Goal: Task Accomplishment & Management: Complete application form

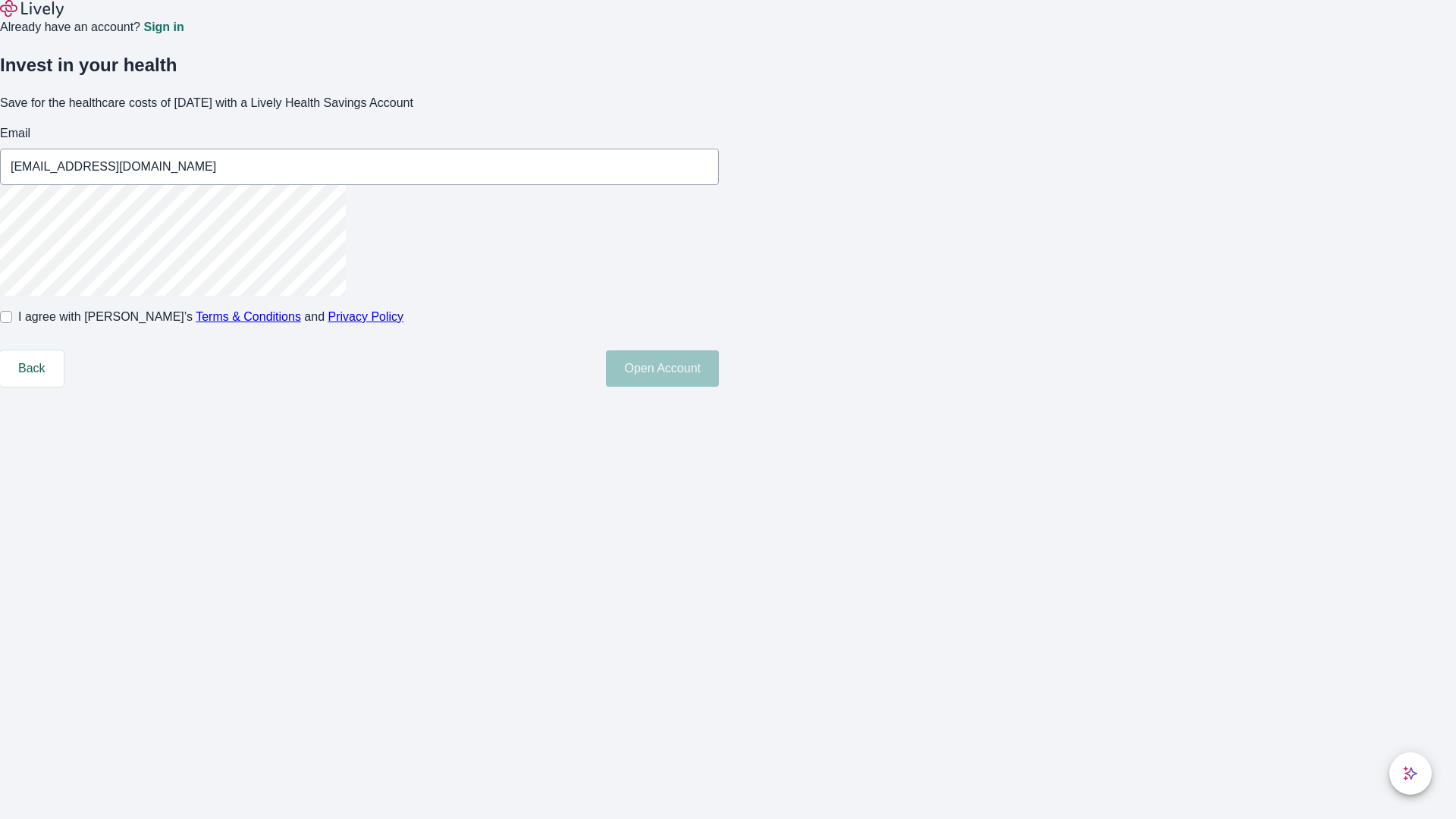
click at [12, 323] on input "I agree with Lively’s Terms & Conditions and Privacy Policy" at bounding box center [6, 317] width 12 height 12
checkbox input "true"
click at [719, 387] on button "Open Account" at bounding box center [662, 369] width 113 height 36
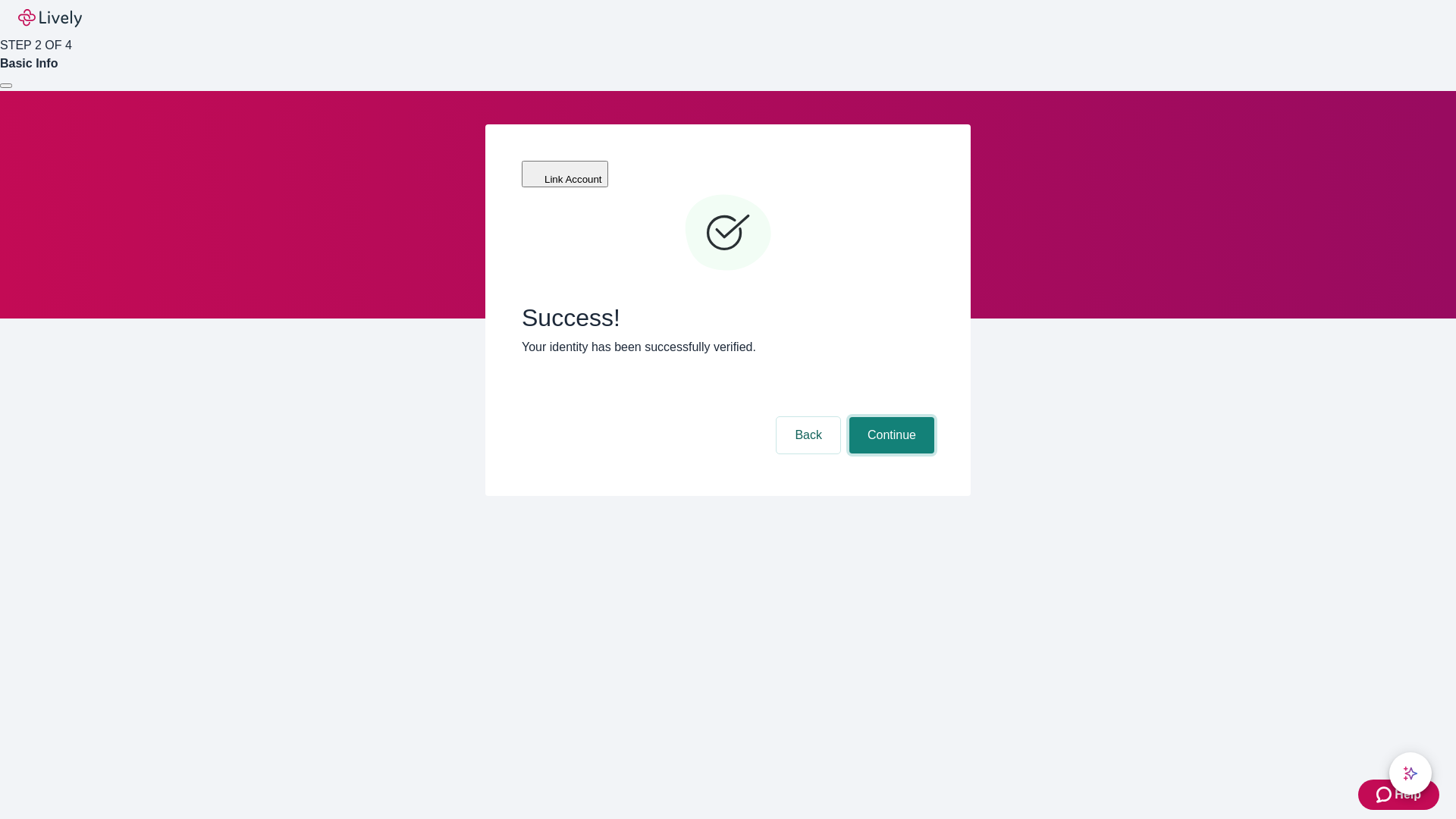
click at [889, 417] on button "Continue" at bounding box center [892, 435] width 85 height 36
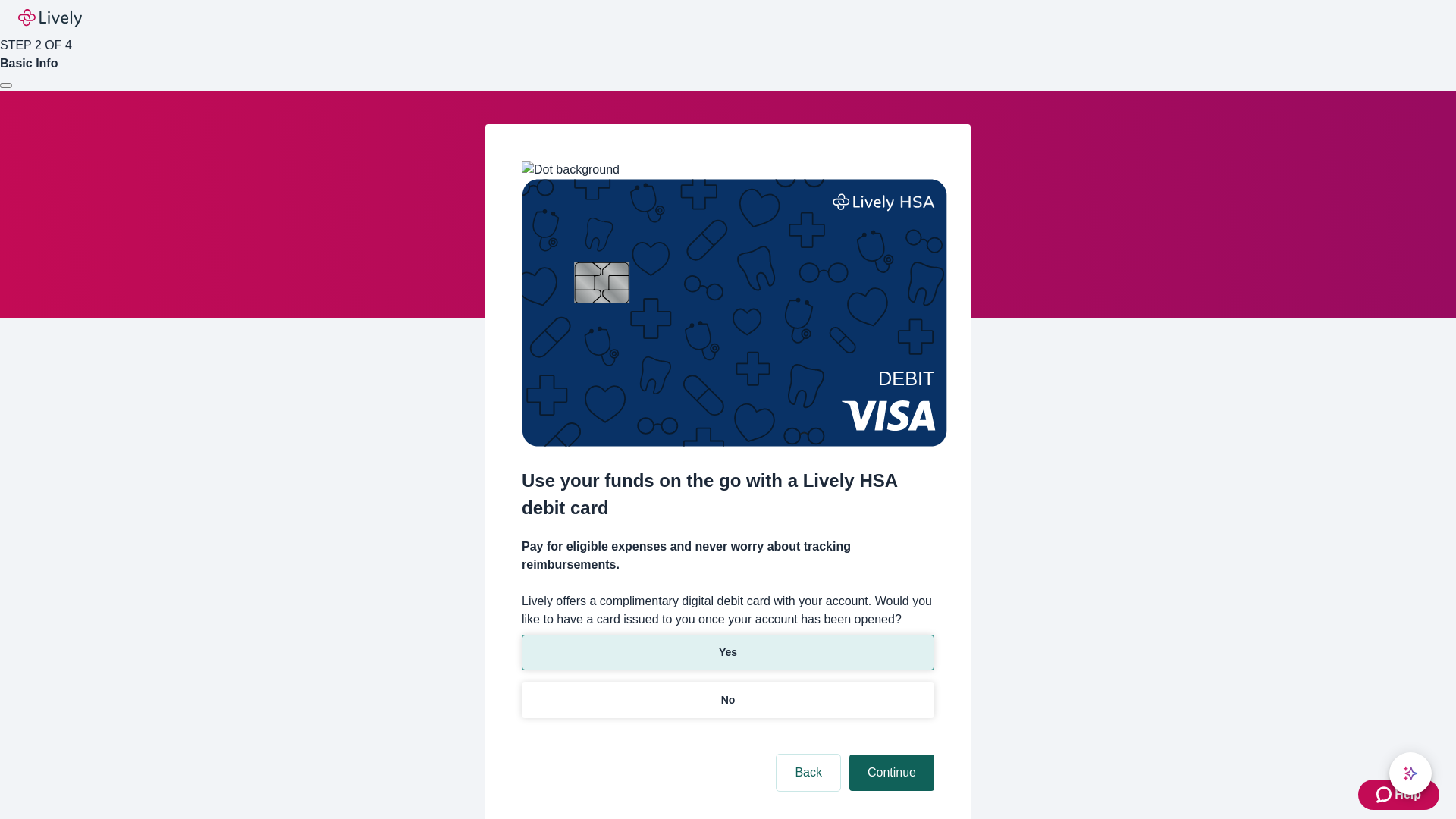
click at [727, 645] on p "Yes" at bounding box center [727, 652] width 18 height 16
click at [889, 755] on button "Continue" at bounding box center [892, 773] width 85 height 36
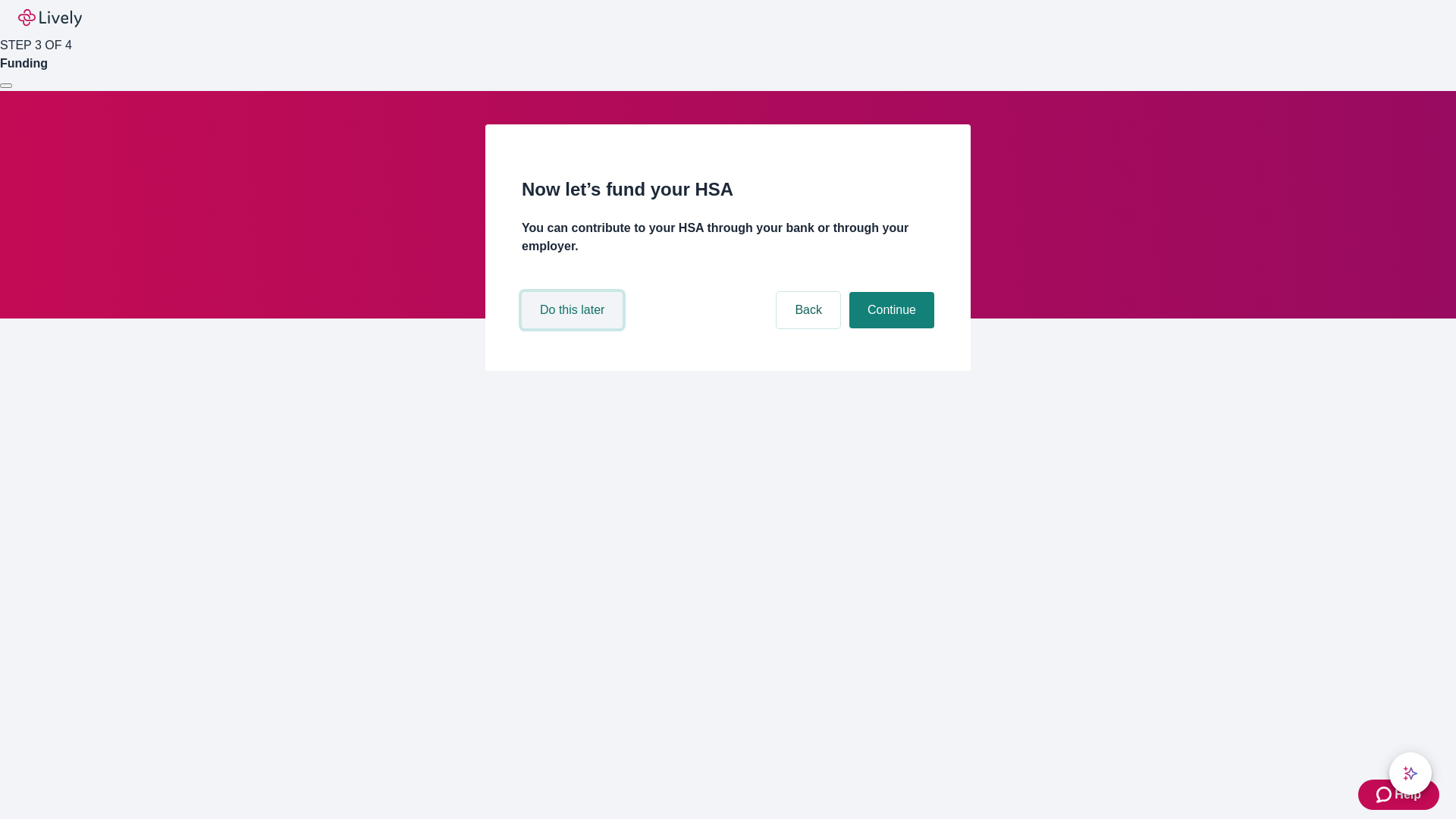
click at [573, 328] on button "Do this later" at bounding box center [572, 310] width 100 height 36
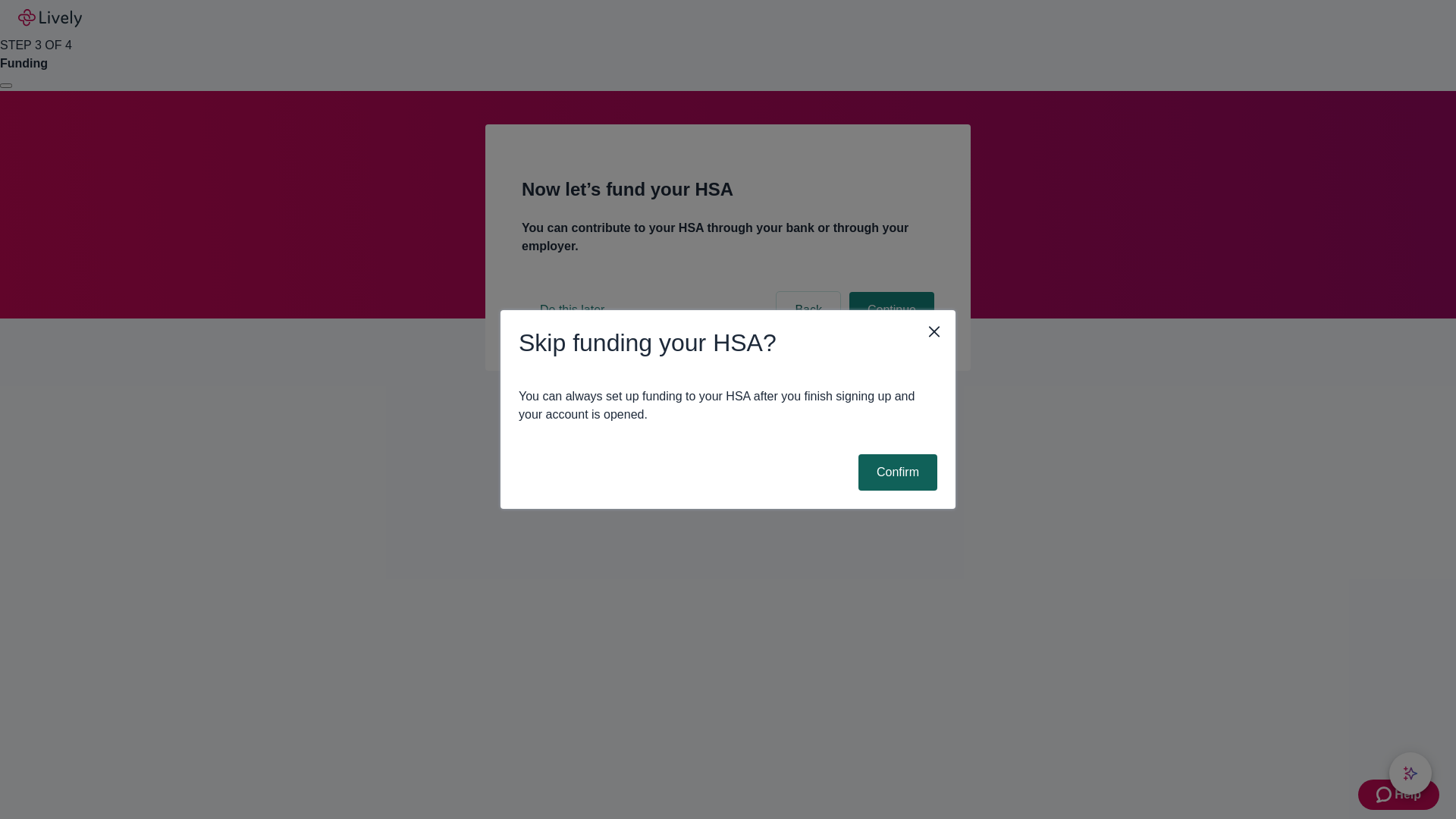
click at [896, 472] on button "Confirm" at bounding box center [897, 472] width 79 height 36
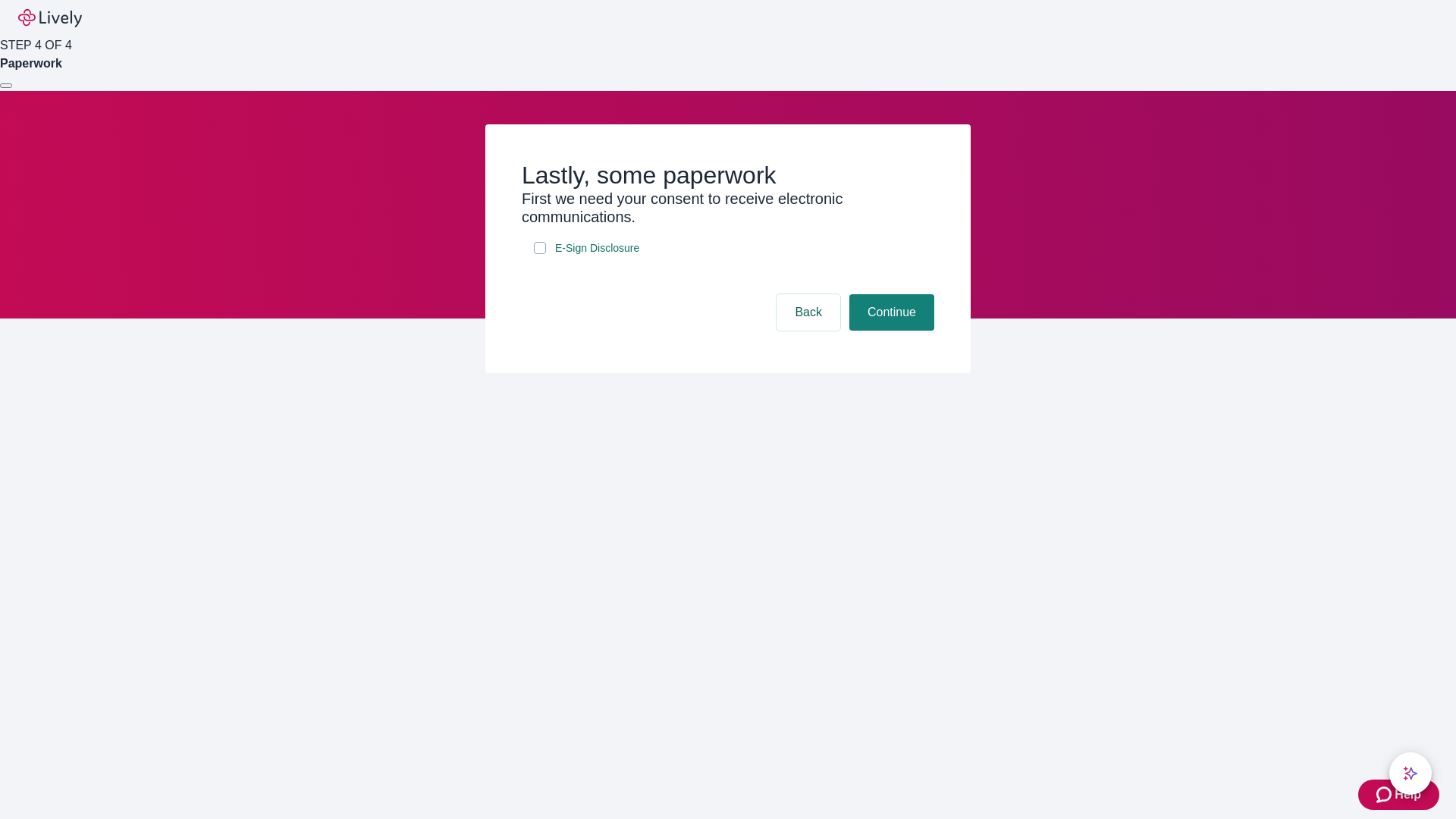
click at [539, 254] on input "E-Sign Disclosure" at bounding box center [539, 247] width 12 height 12
checkbox input "true"
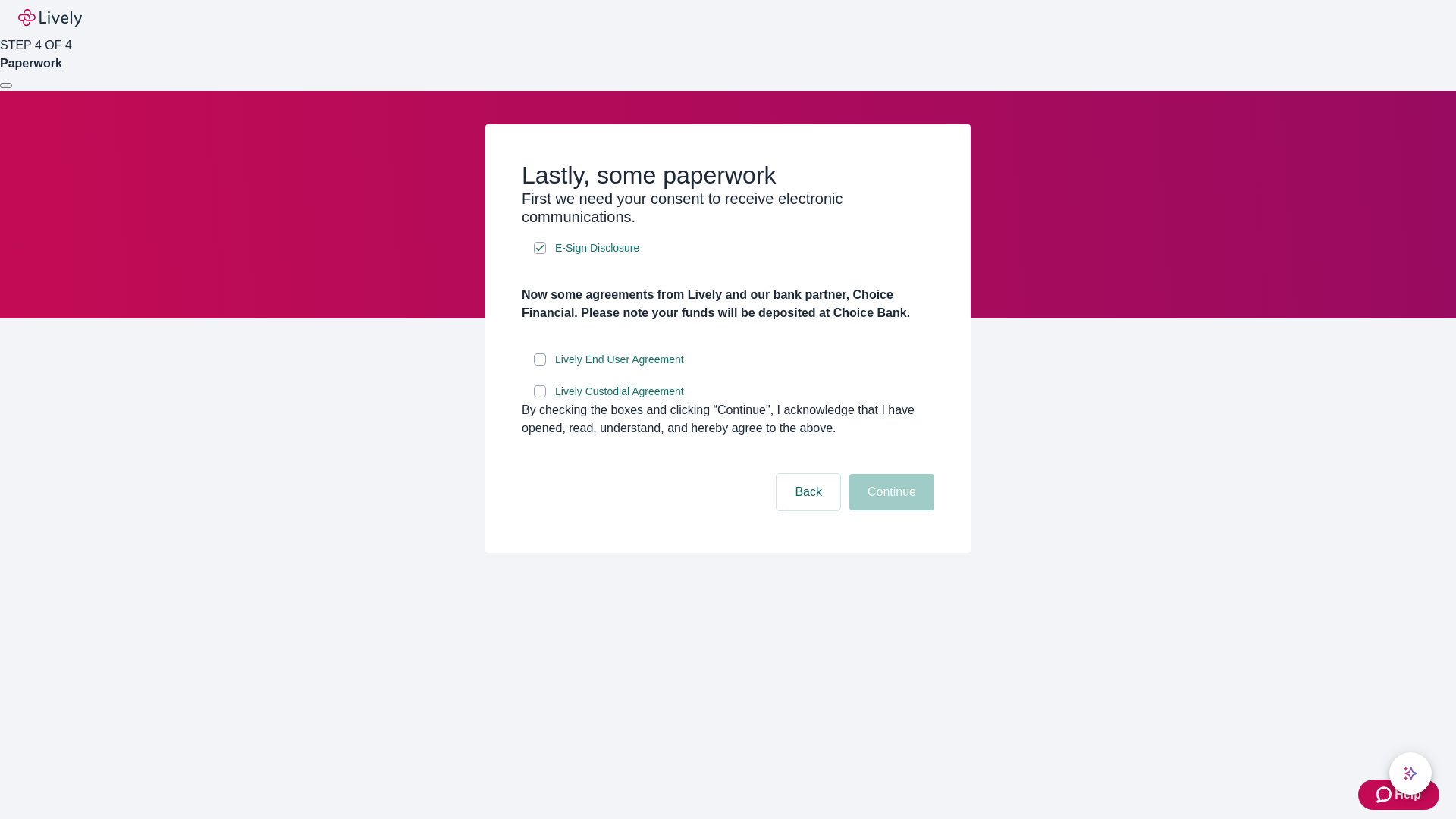
click at [539, 366] on input "Lively End User Agreement" at bounding box center [539, 359] width 12 height 12
checkbox input "true"
click at [539, 397] on input "Lively Custodial Agreement" at bounding box center [539, 391] width 12 height 12
checkbox input "true"
click at [889, 510] on button "Continue" at bounding box center [892, 492] width 85 height 36
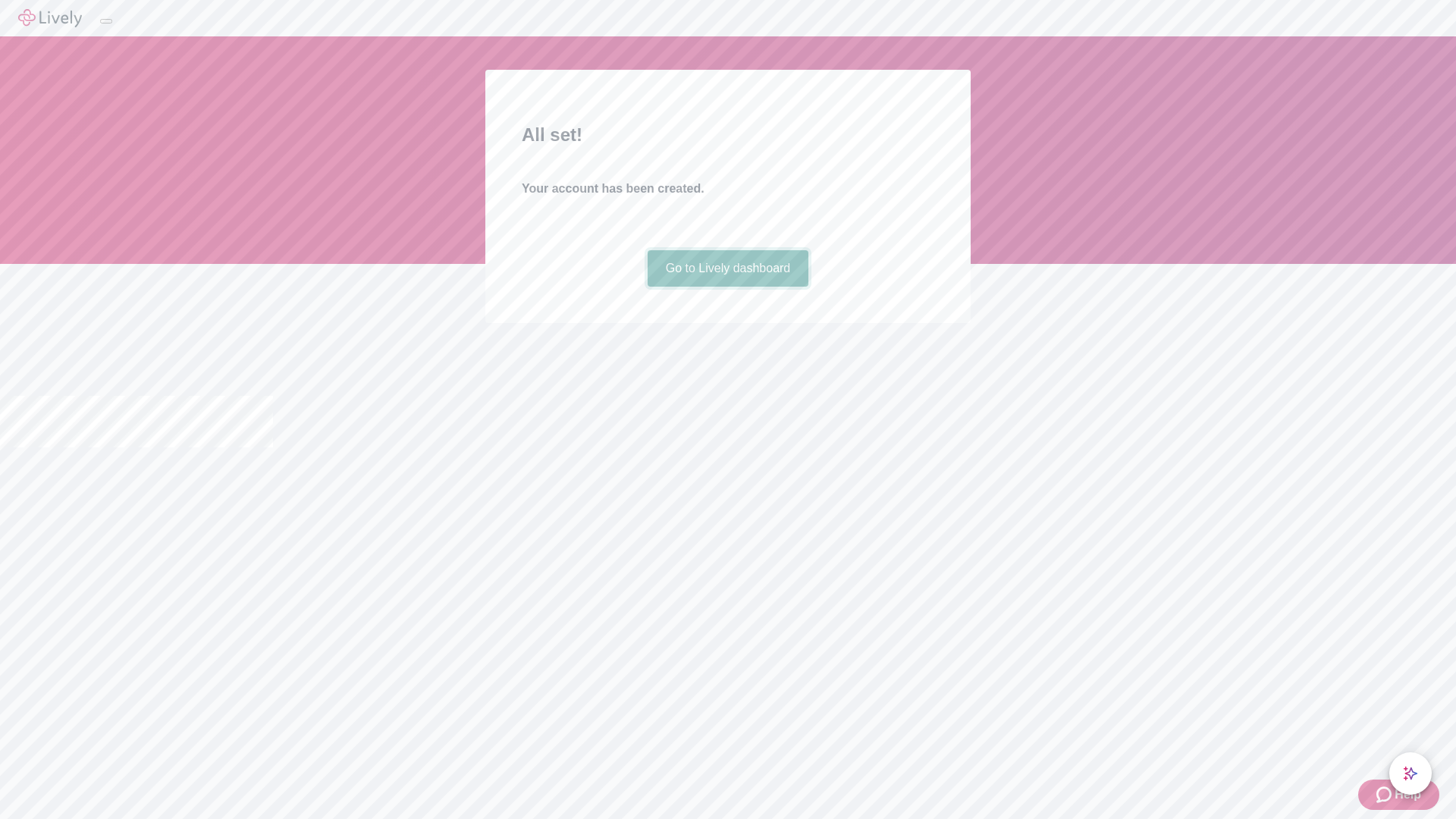
click at [727, 286] on link "Go to Lively dashboard" at bounding box center [728, 268] width 161 height 36
